Goal: Navigation & Orientation: Understand site structure

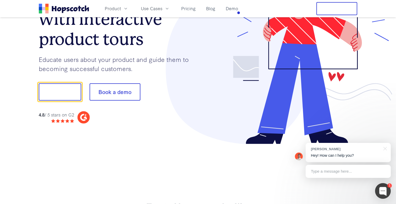
scroll to position [58, 0]
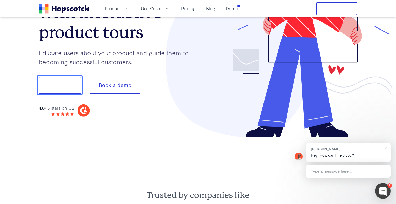
click at [67, 77] on button "Show me!" at bounding box center [60, 85] width 42 height 17
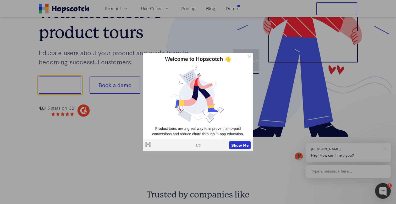
click at [239, 144] on button "Show Me" at bounding box center [239, 146] width 21 height 8
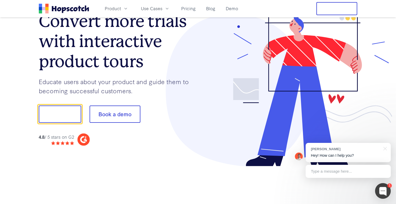
scroll to position [2, 0]
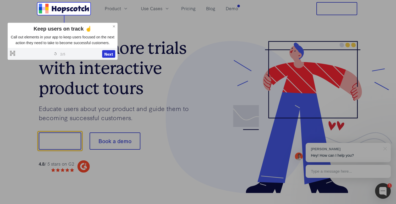
click at [63, 6] on icon "Home" at bounding box center [64, 9] width 50 height 10
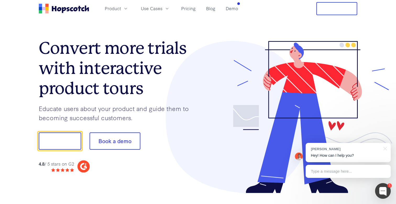
scroll to position [0, 0]
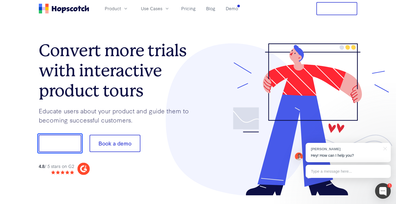
click at [63, 144] on button "Show me!" at bounding box center [60, 143] width 42 height 17
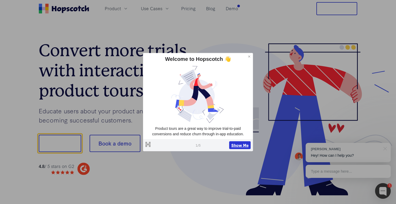
click at [245, 146] on button "Show Me" at bounding box center [239, 146] width 21 height 8
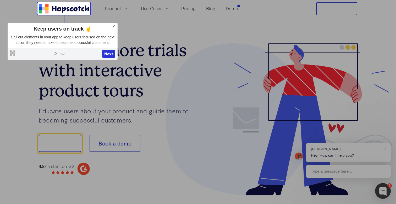
click at [108, 58] on button "Next" at bounding box center [108, 54] width 13 height 8
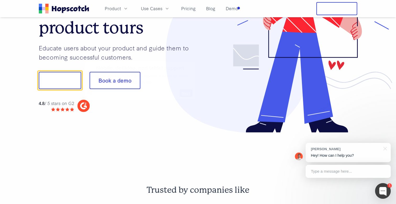
scroll to position [65, 0]
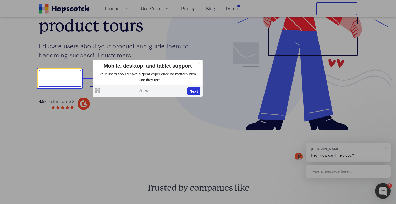
click at [191, 91] on button "Next" at bounding box center [193, 91] width 13 height 8
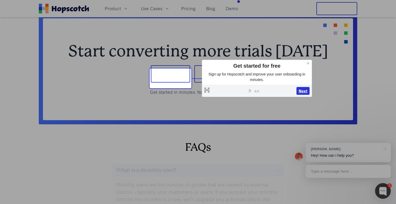
scroll to position [2140, 0]
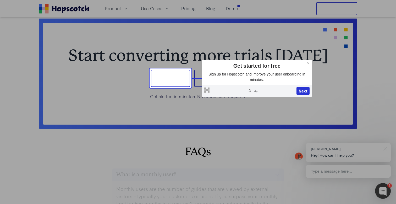
click at [297, 89] on button "Next" at bounding box center [302, 91] width 13 height 8
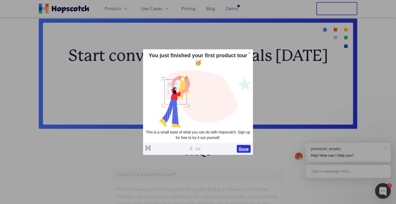
click at [241, 145] on button "Done" at bounding box center [244, 149] width 14 height 8
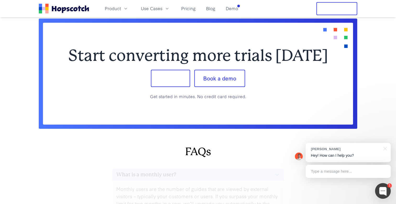
click at [169, 80] on button "Sign up" at bounding box center [170, 78] width 39 height 17
